Goal: Find specific page/section: Find specific page/section

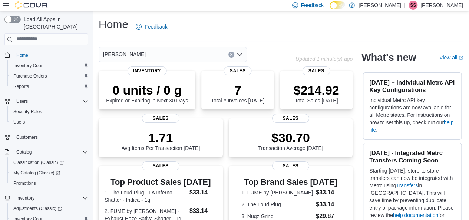
click at [185, 59] on div "[PERSON_NAME]" at bounding box center [173, 54] width 148 height 15
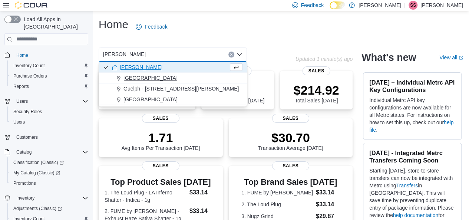
click at [176, 74] on div "[GEOGRAPHIC_DATA]" at bounding box center [177, 77] width 130 height 7
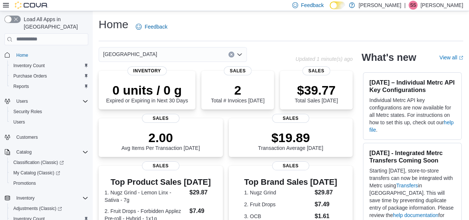
click at [179, 48] on div "[GEOGRAPHIC_DATA]" at bounding box center [173, 54] width 148 height 15
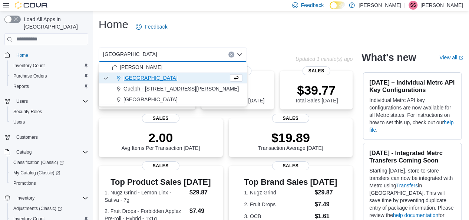
click at [176, 83] on button "Guelph - [STREET_ADDRESS][PERSON_NAME]" at bounding box center [173, 88] width 148 height 11
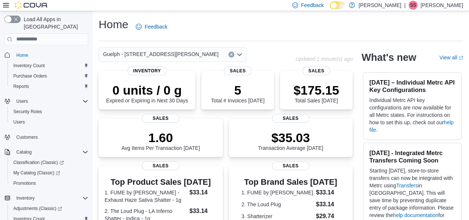
click at [229, 56] on button "Clear input" at bounding box center [231, 55] width 6 height 6
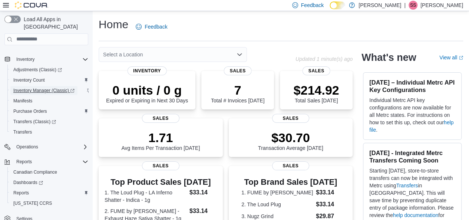
click at [52, 87] on span "Inventory Manager (Classic)" at bounding box center [43, 90] width 61 height 9
